Goal: Transaction & Acquisition: Book appointment/travel/reservation

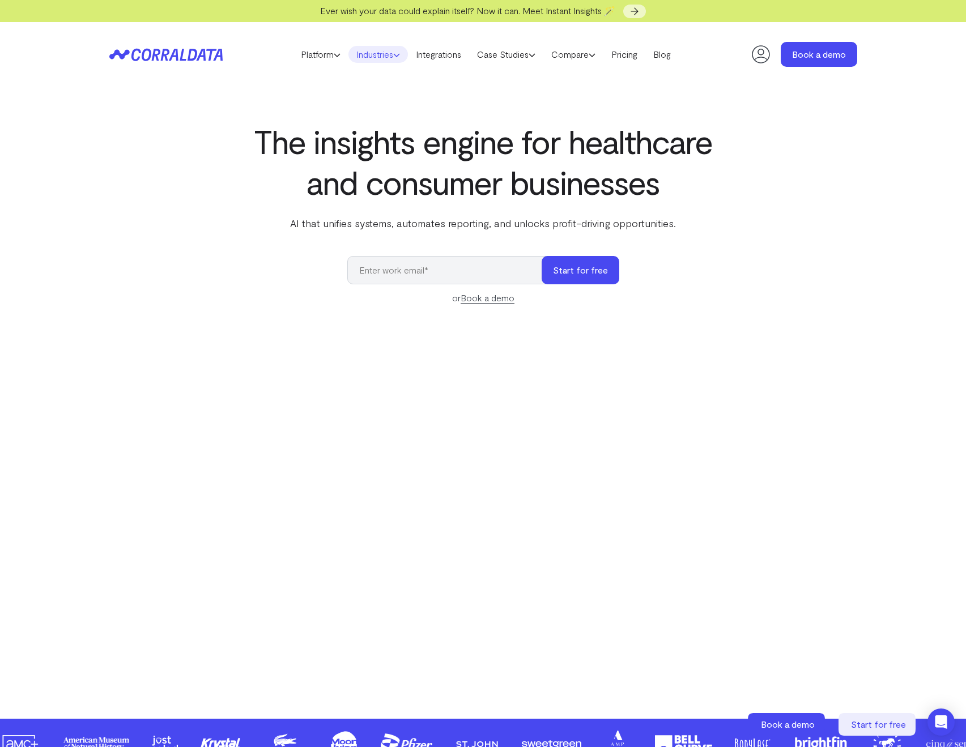
click at [360, 54] on link "Industries" at bounding box center [377, 54] width 59 height 17
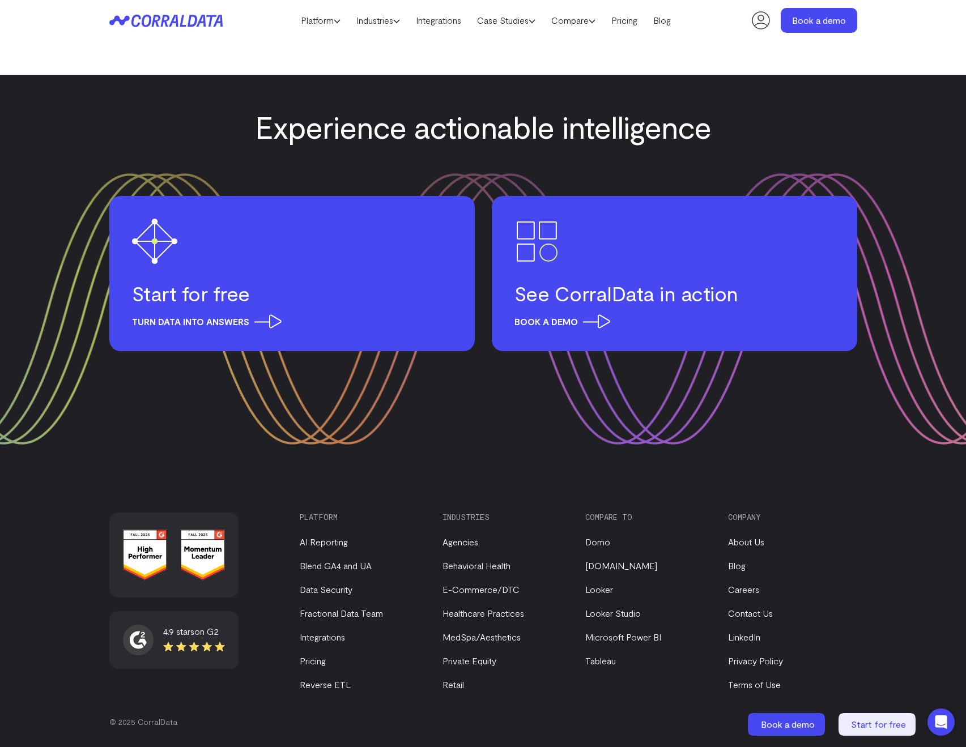
scroll to position [3229, 0]
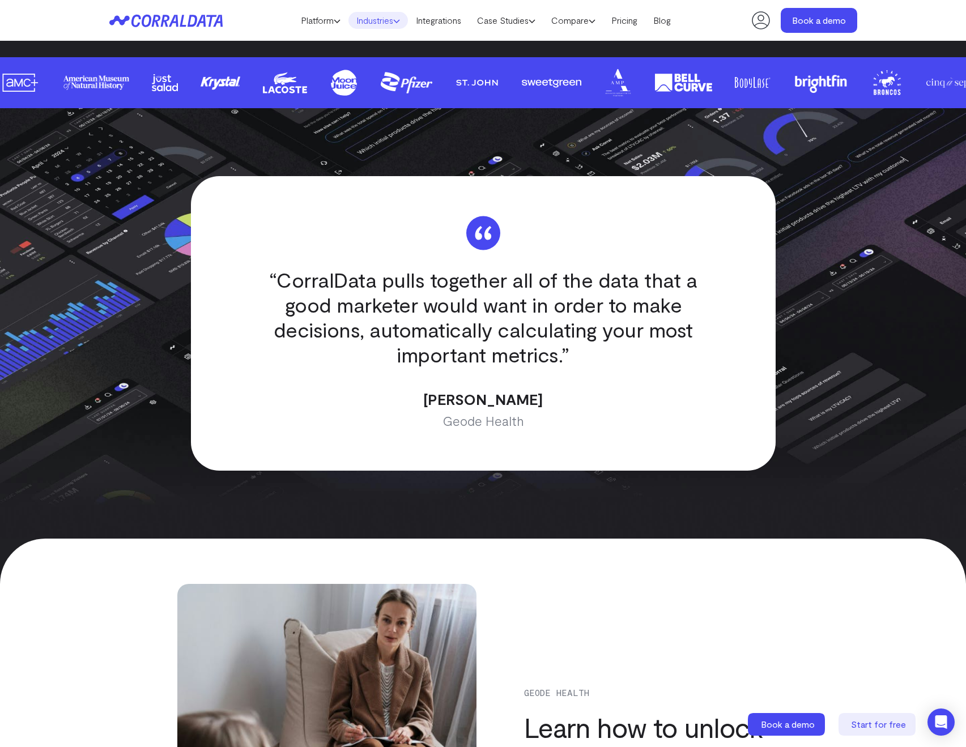
click at [367, 14] on link "Industries" at bounding box center [377, 20] width 59 height 17
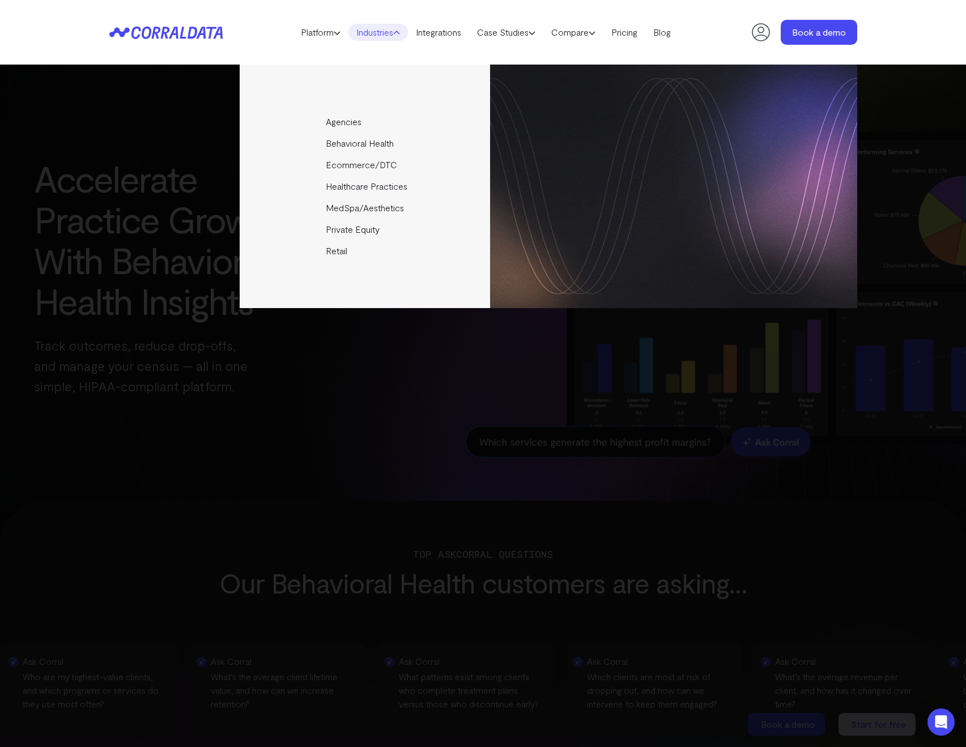
click at [148, 322] on div "Agencies Help your clients become data driven faster through seamless reporting…" at bounding box center [483, 406] width 966 height 682
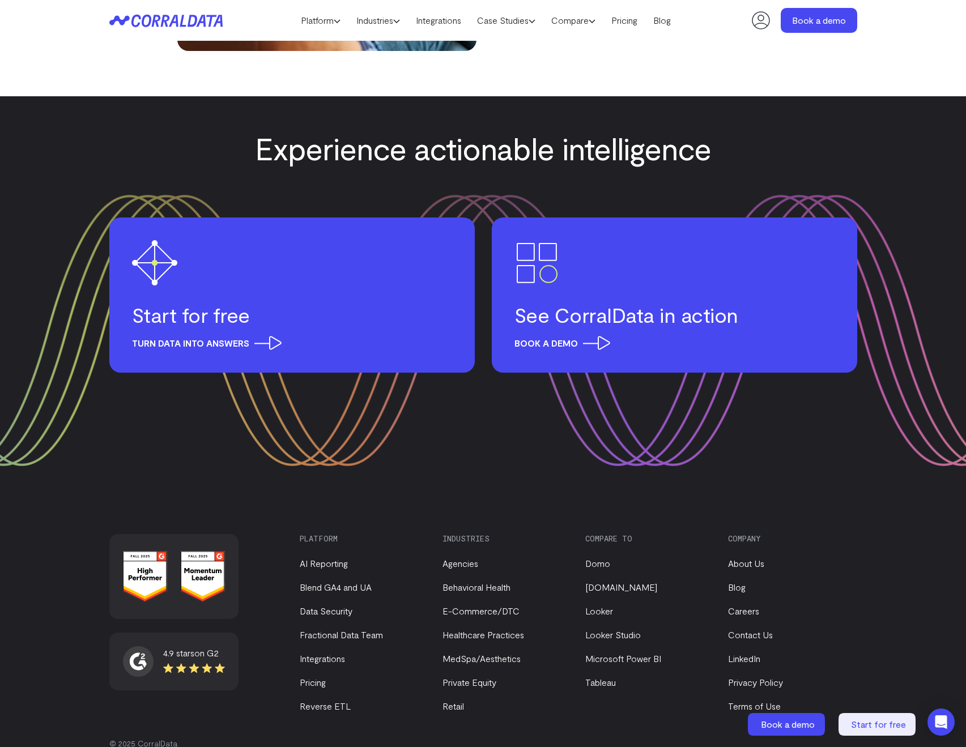
scroll to position [4182, 0]
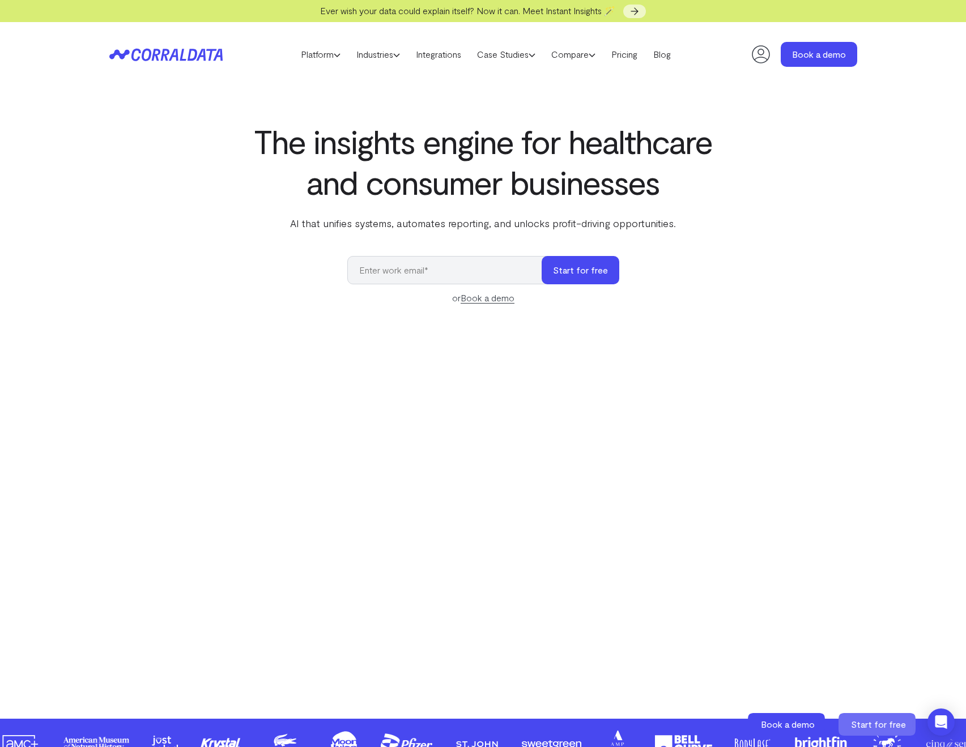
click at [874, 712] on section "The insights engine for healthcare and consumer businesses AI that unifies syst…" at bounding box center [483, 403] width 966 height 632
click at [852, 722] on span "Start for free" at bounding box center [878, 724] width 55 height 11
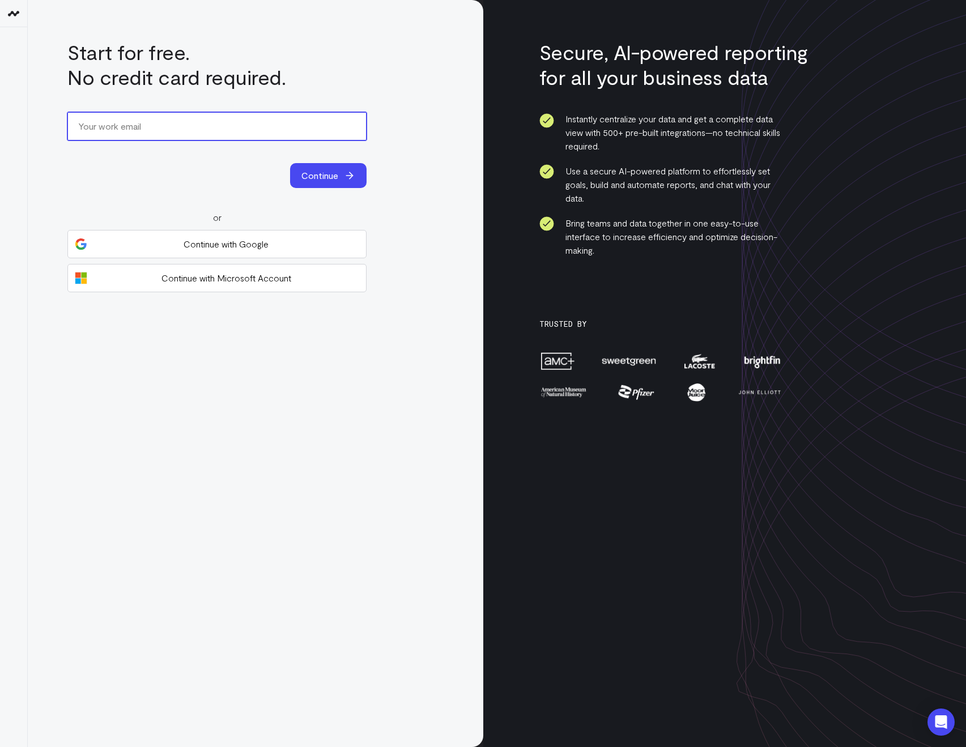
click at [98, 131] on input "email" at bounding box center [216, 126] width 299 height 28
type input "test"
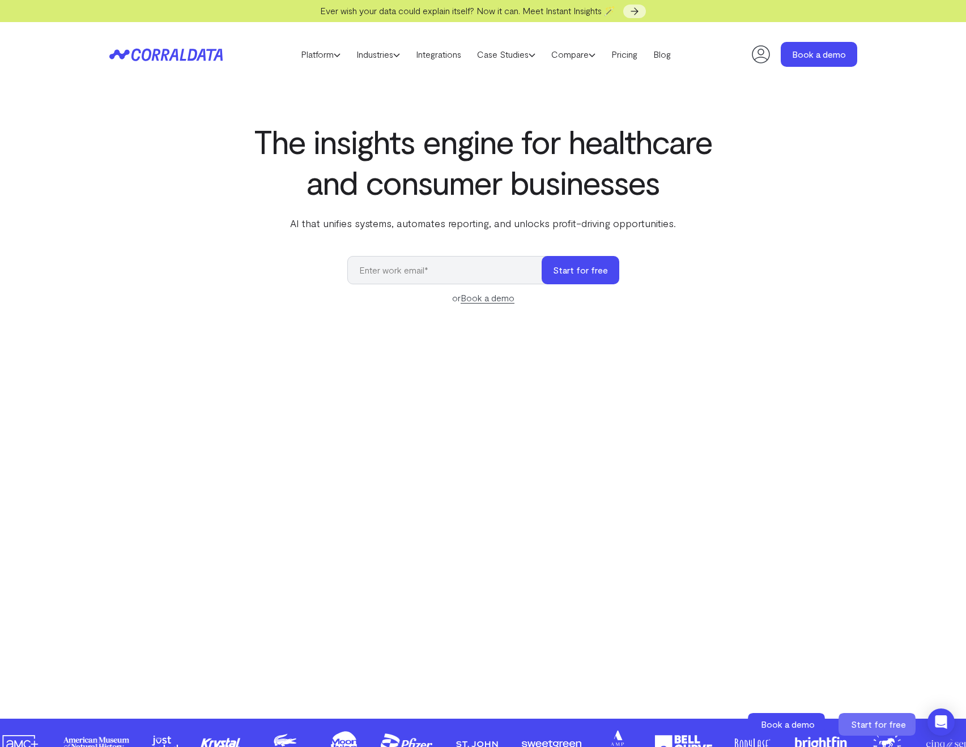
click at [876, 723] on span "Start for free" at bounding box center [878, 724] width 55 height 11
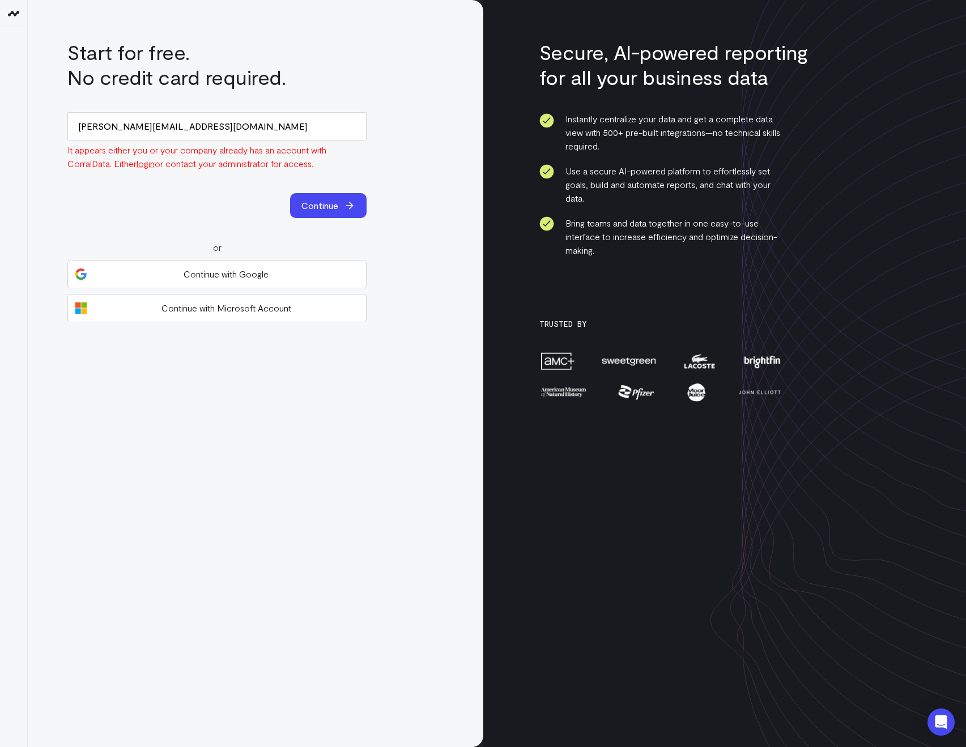
click at [297, 180] on form "arthur@corraldata.com It appears either you or your company already has an acco…" at bounding box center [216, 165] width 299 height 106
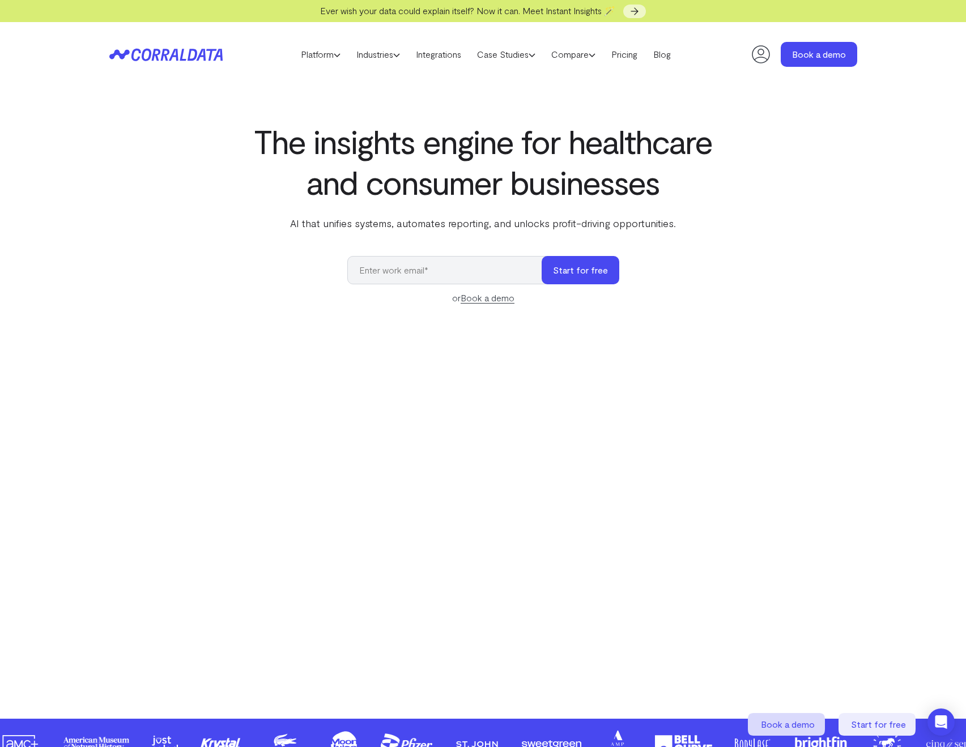
click at [787, 719] on span "Book a demo" at bounding box center [788, 724] width 54 height 11
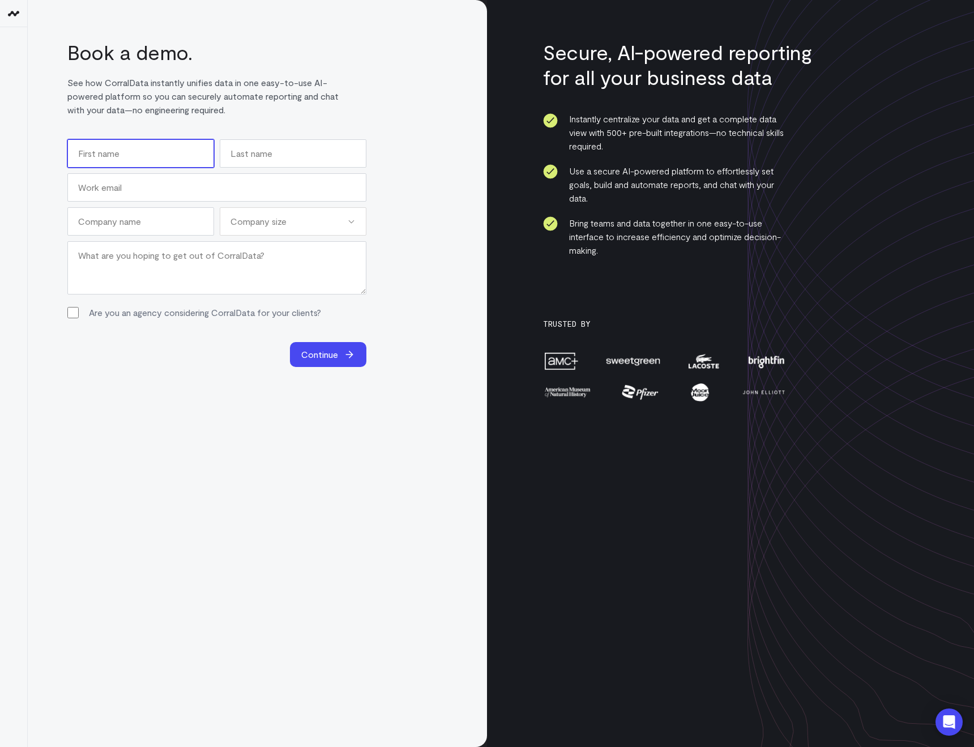
click at [139, 146] on input "First" at bounding box center [140, 153] width 147 height 28
type input "Test"
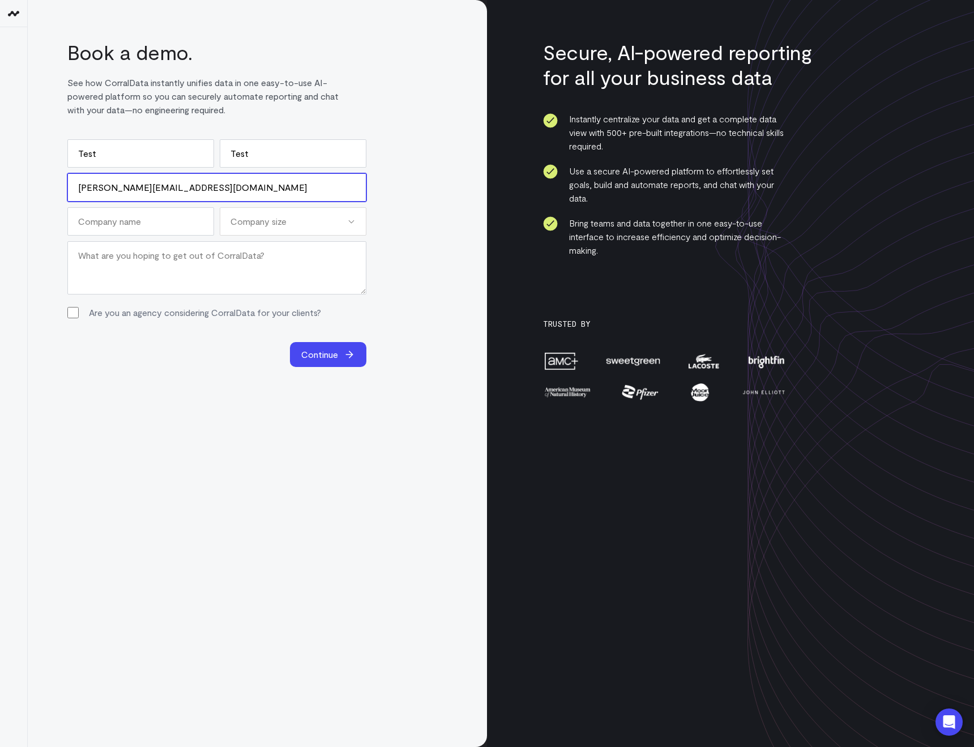
type input "[PERSON_NAME][EMAIL_ADDRESS][DOMAIN_NAME]"
click at [270, 212] on div "Company size" at bounding box center [293, 221] width 147 height 28
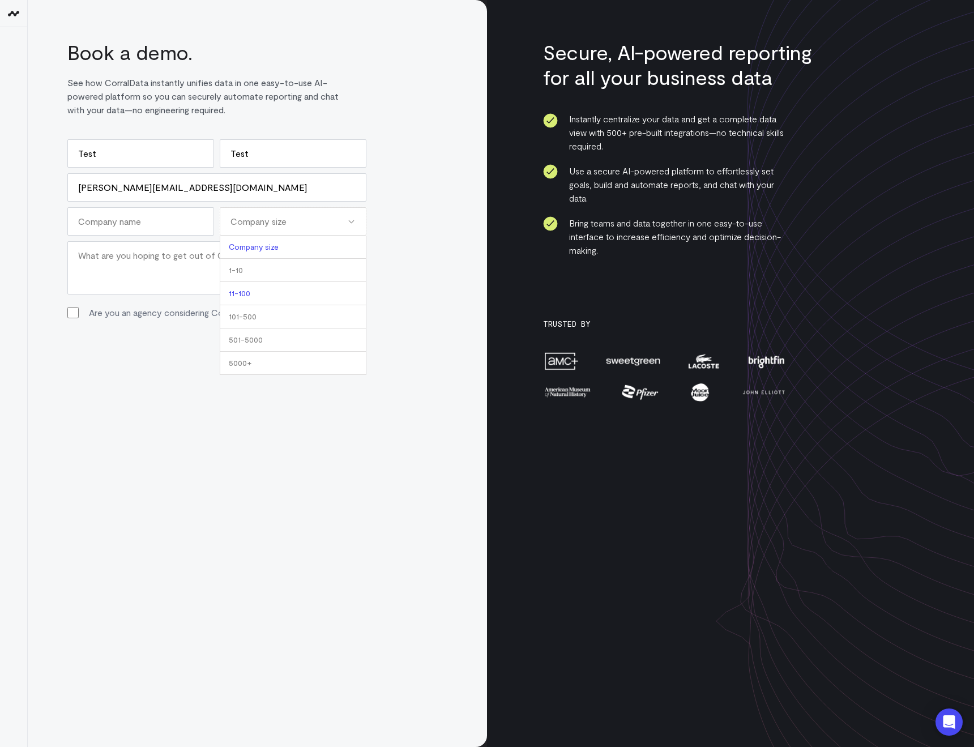
click at [285, 293] on li "11-100" at bounding box center [293, 293] width 147 height 23
click at [254, 227] on div "11-100" at bounding box center [293, 221] width 147 height 28
click at [277, 317] on li "101-500" at bounding box center [293, 316] width 147 height 23
select select "101-500"
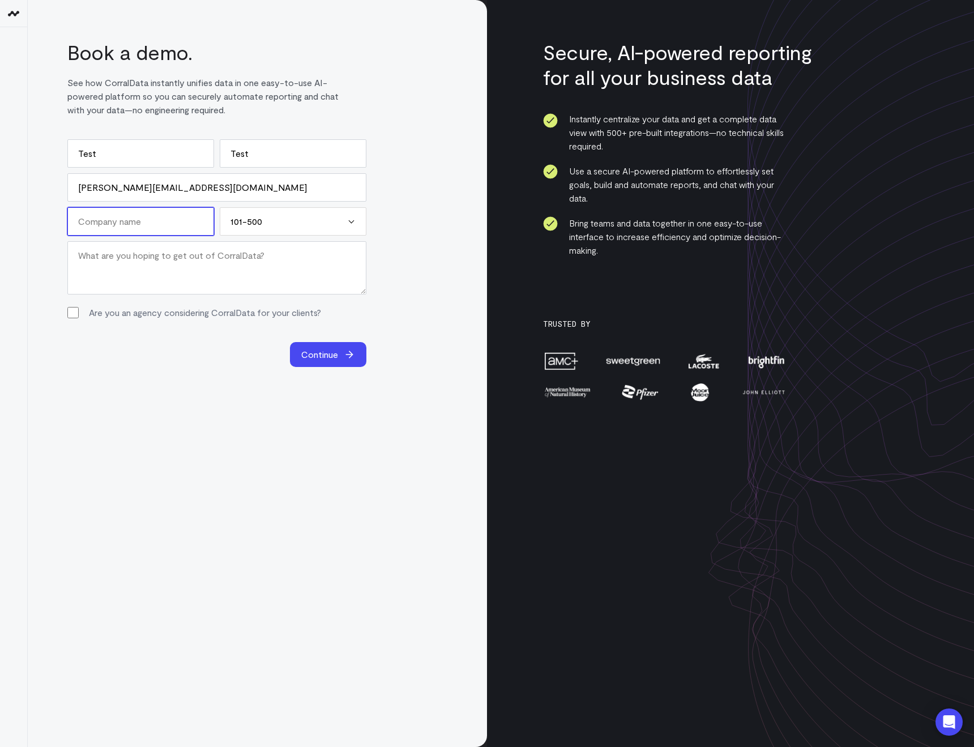
click at [148, 223] on input "Company Name (Required)" at bounding box center [140, 221] width 147 height 28
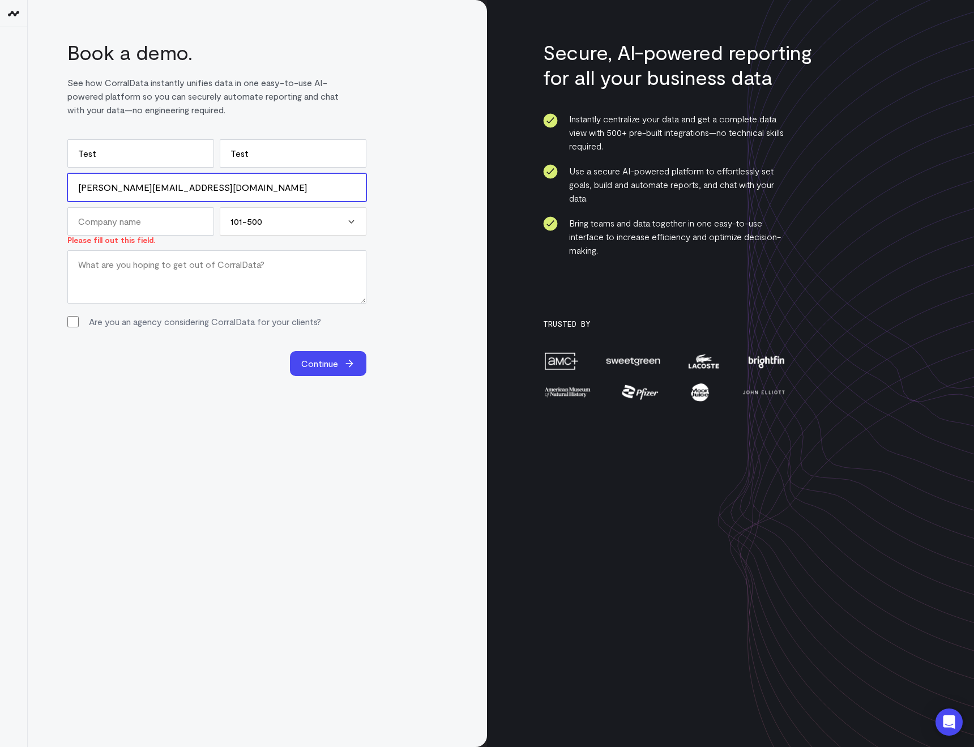
drag, startPoint x: 109, startPoint y: 186, endPoint x: 135, endPoint y: 185, distance: 26.1
click at [135, 185] on input "[PERSON_NAME][EMAIL_ADDRESS][DOMAIN_NAME]" at bounding box center [216, 187] width 299 height 28
